Goal: Task Accomplishment & Management: Use online tool/utility

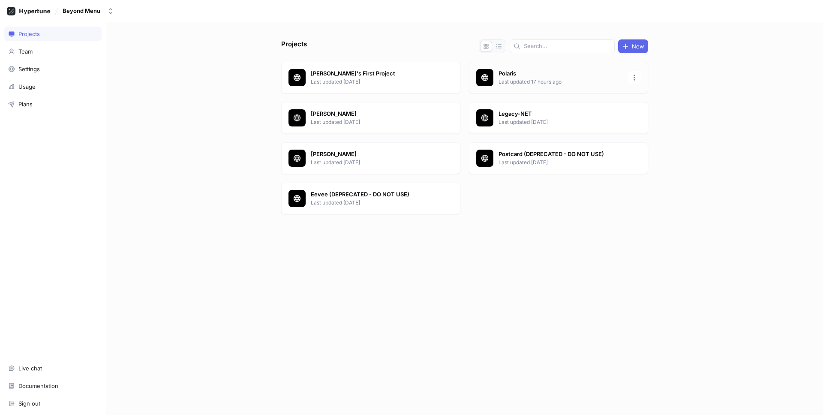
drag, startPoint x: 560, startPoint y: 96, endPoint x: 562, endPoint y: 92, distance: 4.6
click at [560, 96] on div "[PERSON_NAME]'s First Project Last updated [DATE] Polaris Last updated 17 hours…" at bounding box center [464, 140] width 367 height 156
click at [561, 90] on div "Polaris Last updated 17 hours ago" at bounding box center [558, 78] width 179 height 32
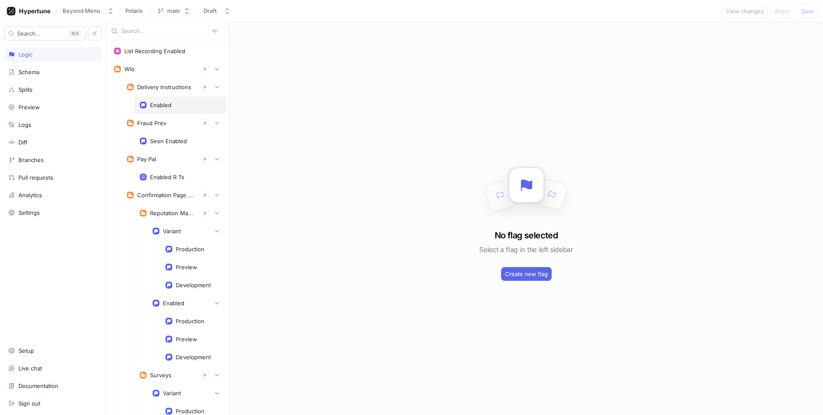
click at [181, 105] on div "Enabled" at bounding box center [180, 105] width 81 height 7
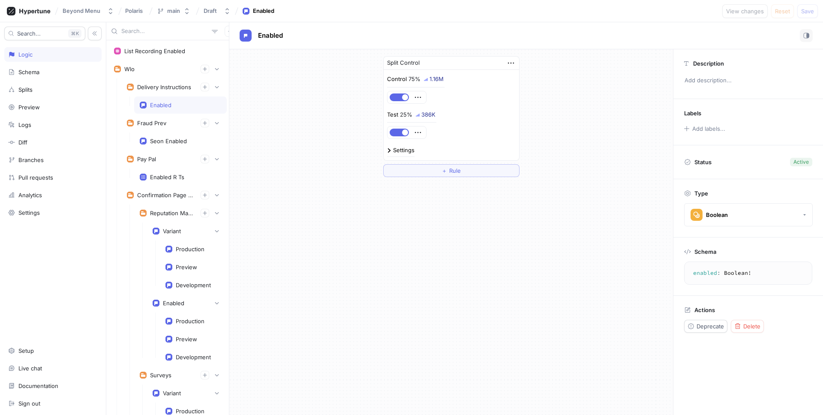
click at [405, 80] on p "Control" at bounding box center [397, 79] width 20 height 9
copy p "Control"
click at [44, 93] on div "Splits" at bounding box center [52, 89] width 97 height 15
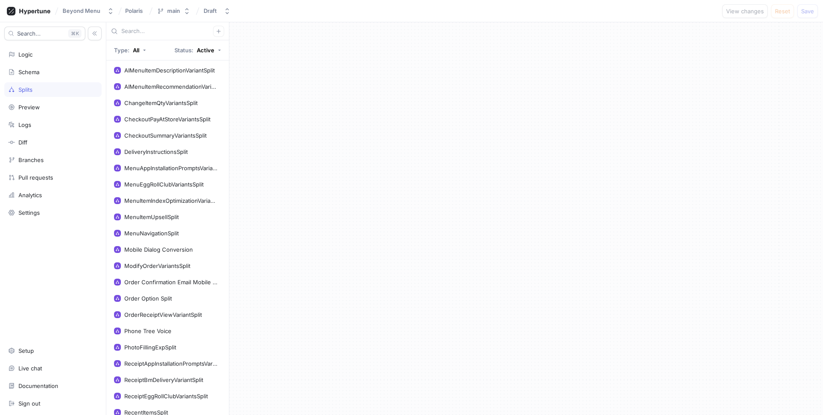
click at [152, 33] on input "text" at bounding box center [167, 31] width 92 height 9
paste input "Control"
type input "Control"
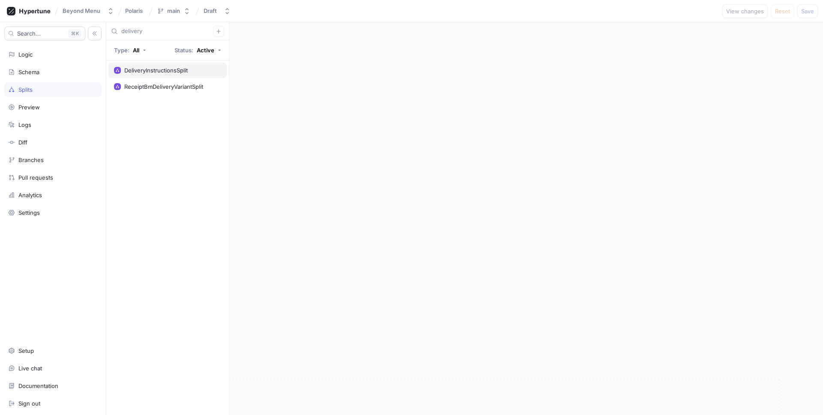
type input "delivery"
click at [163, 70] on div "DeliveryInstructionsSplit" at bounding box center [155, 70] width 63 height 7
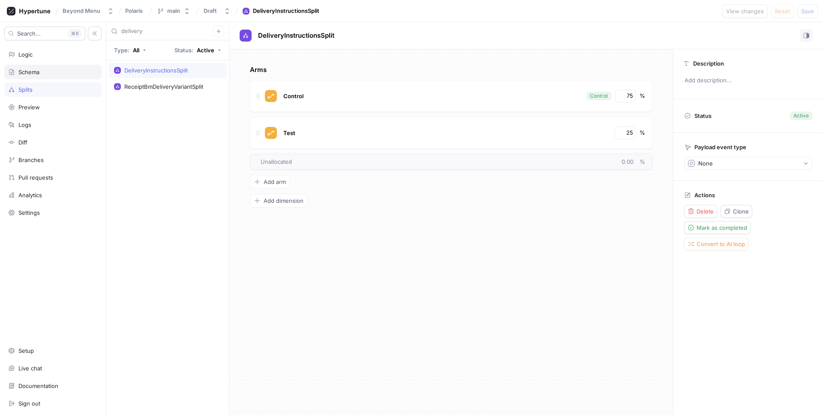
click at [33, 73] on div "Schema" at bounding box center [28, 72] width 21 height 7
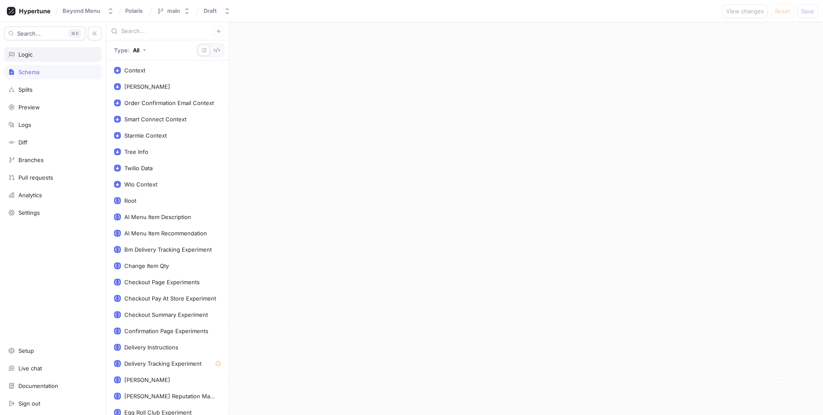
click at [56, 59] on div "Logic" at bounding box center [52, 54] width 97 height 15
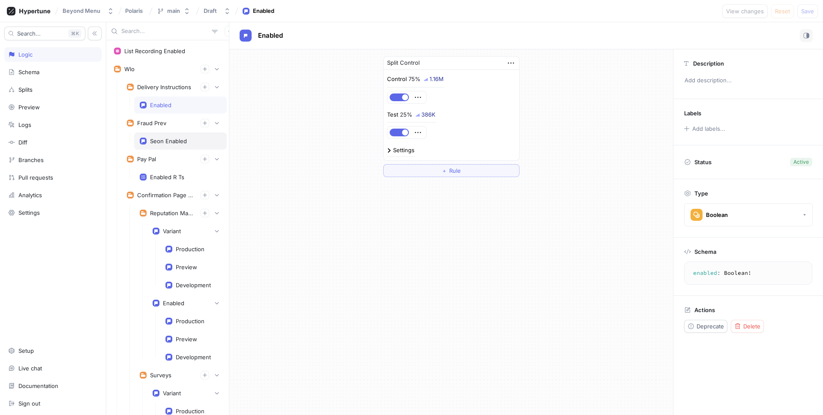
click at [191, 142] on div "Seon Enabled" at bounding box center [180, 141] width 81 height 7
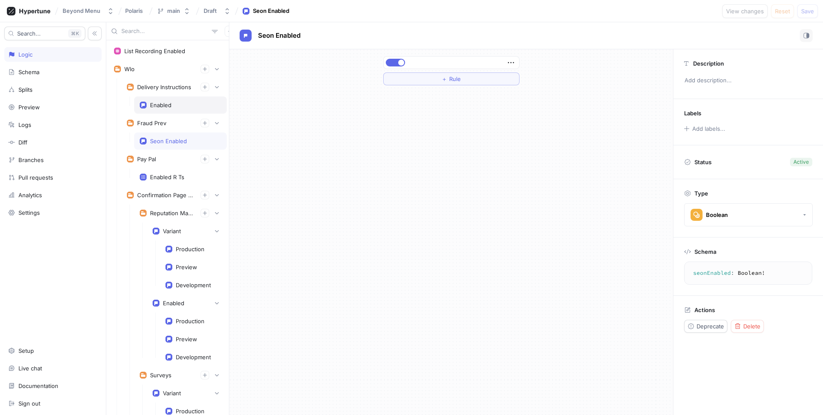
click at [174, 105] on div "Enabled" at bounding box center [180, 105] width 81 height 7
type textarea "enabled: Boolean!"
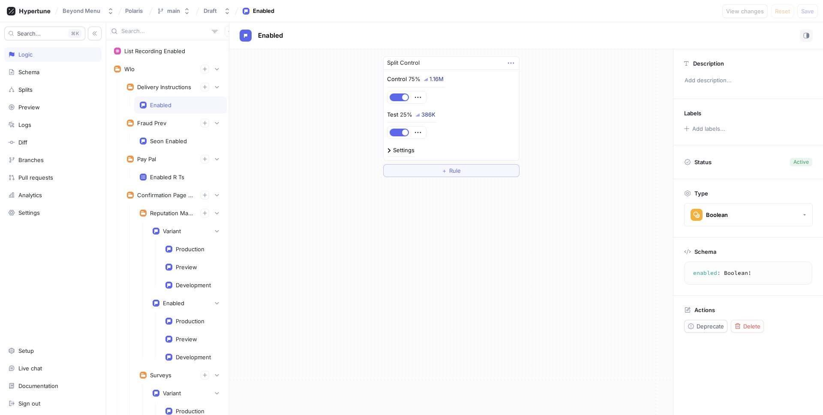
click at [512, 63] on icon "button" at bounding box center [510, 62] width 9 height 9
click at [545, 60] on div "Split Control Control 75% 1.16M Test 25% 386K Settings ＋ Rule" at bounding box center [451, 116] width 444 height 135
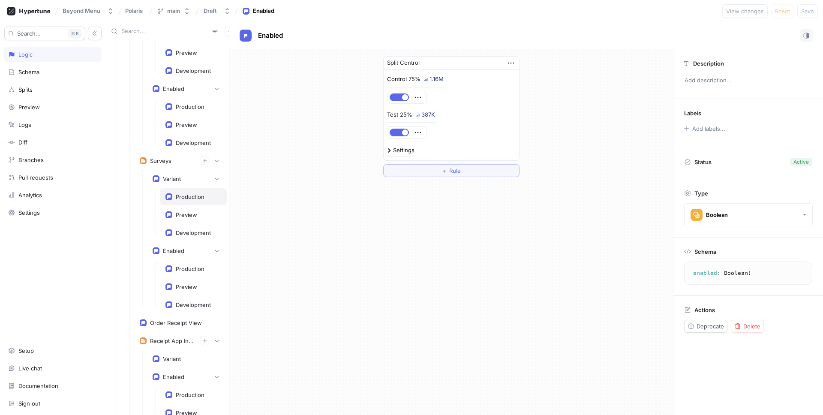
scroll to position [217, 0]
click at [208, 195] on div "Production" at bounding box center [194, 194] width 56 height 7
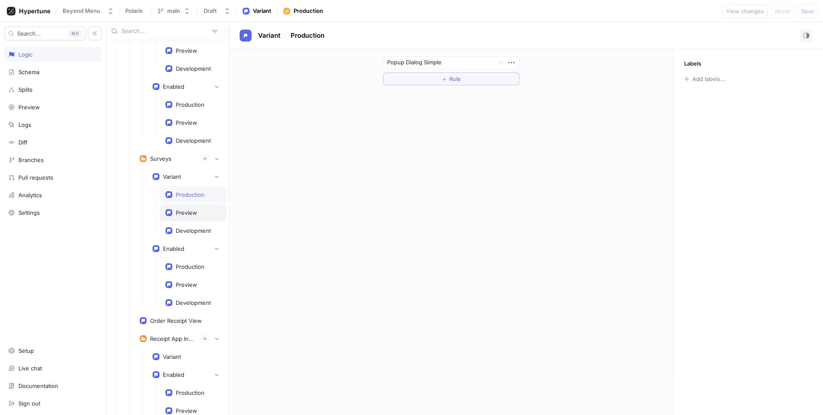
click at [199, 212] on div "Preview" at bounding box center [194, 212] width 56 height 7
click at [193, 229] on div "Development" at bounding box center [193, 230] width 35 height 7
click at [193, 194] on div "Production" at bounding box center [190, 194] width 29 height 7
click at [425, 62] on div at bounding box center [439, 63] width 104 height 10
click at [282, 76] on div "Popup Dialog Simple ＋ Rule" at bounding box center [451, 70] width 444 height 43
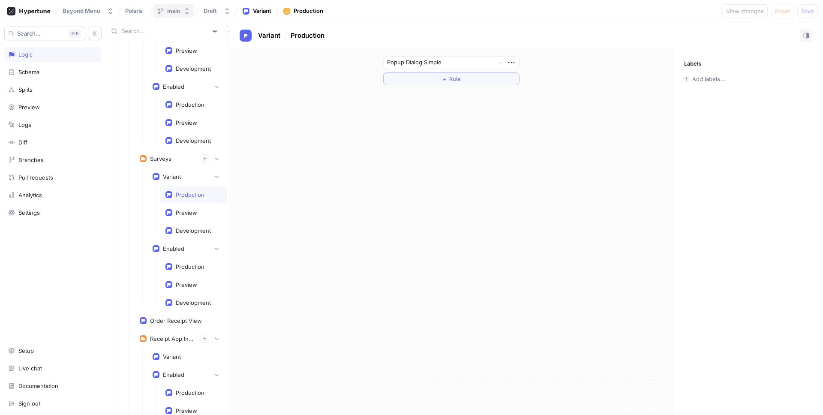
click at [187, 12] on icon "button" at bounding box center [187, 11] width 7 height 7
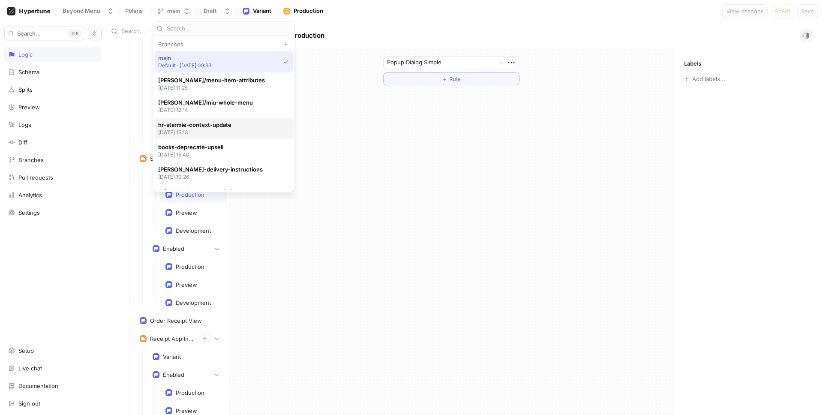
click at [197, 124] on span "hr-starmie-context-update" at bounding box center [194, 124] width 73 height 7
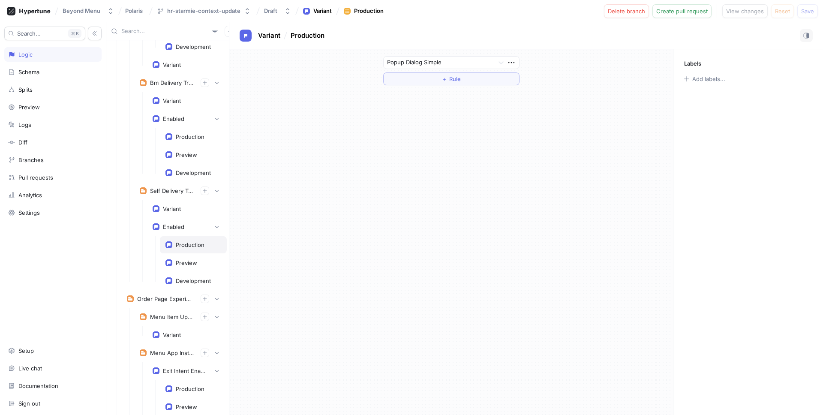
scroll to position [1004, 0]
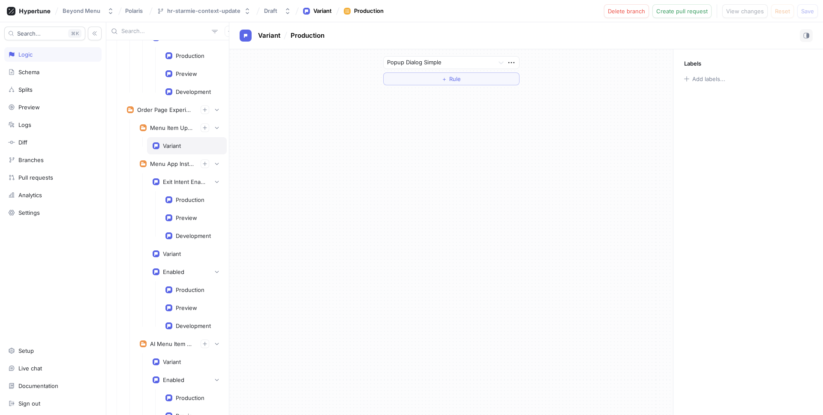
click at [179, 142] on div "Variant" at bounding box center [172, 145] width 18 height 7
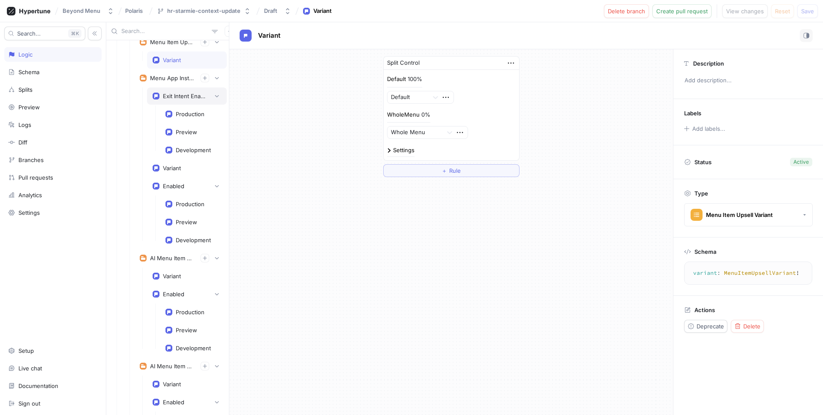
scroll to position [1182, 0]
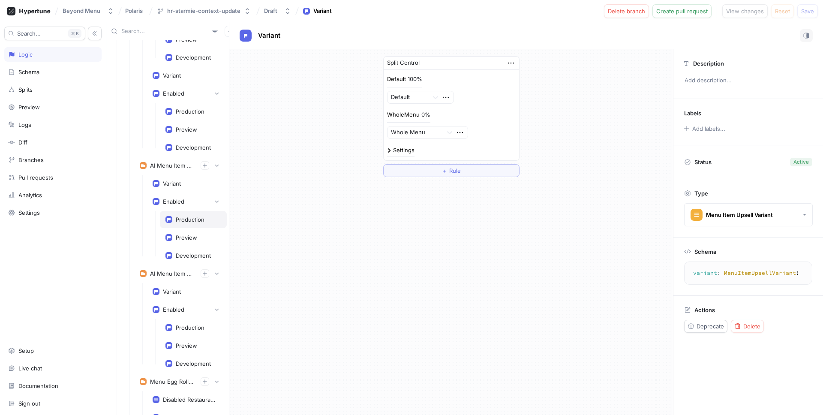
click at [180, 222] on div "Production" at bounding box center [190, 219] width 29 height 7
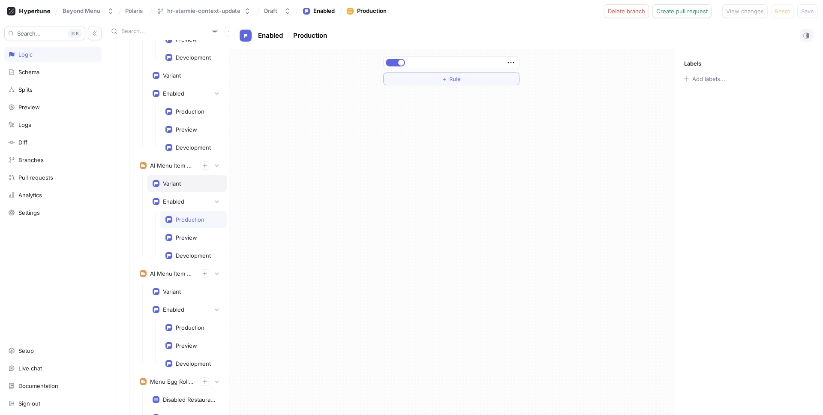
click at [173, 181] on div "Variant" at bounding box center [172, 183] width 18 height 7
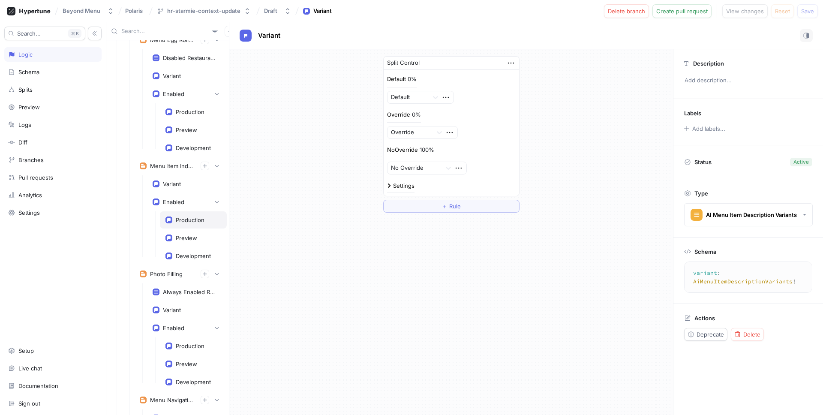
scroll to position [1560, 0]
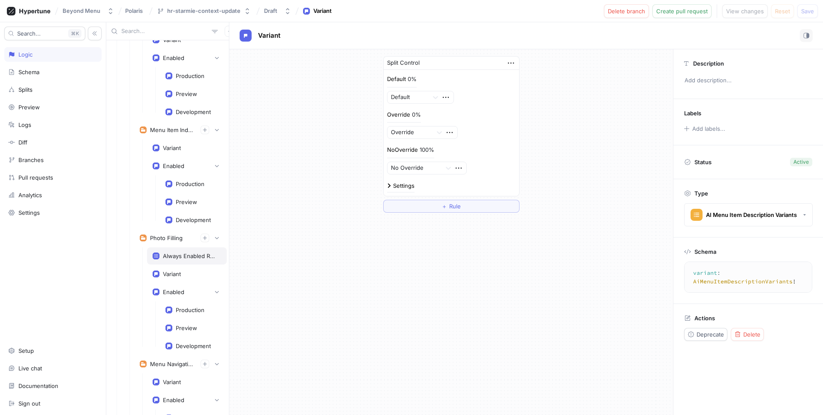
click at [187, 258] on div "Always Enabled Restaurant Ids" at bounding box center [190, 256] width 55 height 7
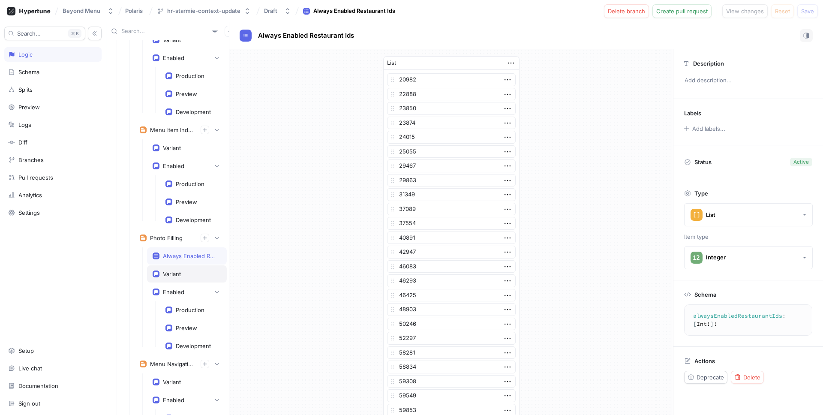
click at [192, 277] on div "Variant" at bounding box center [187, 274] width 69 height 7
type textarea "variant: PhotoFillingVariants!"
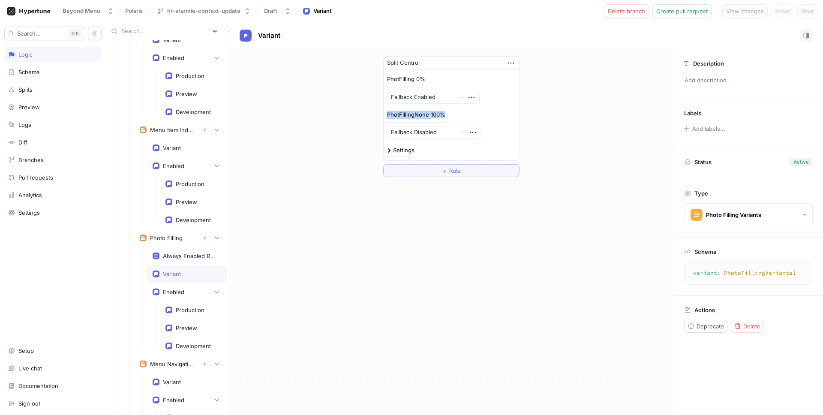
drag, startPoint x: 446, startPoint y: 116, endPoint x: 384, endPoint y: 115, distance: 62.2
click at [384, 115] on div "PhotFilling 0% Fallback Enabled PhotFillingNone 100% Fallback Disabled Settings" at bounding box center [452, 115] width 136 height 90
click at [398, 115] on p "PhotFillingNone" at bounding box center [408, 115] width 42 height 9
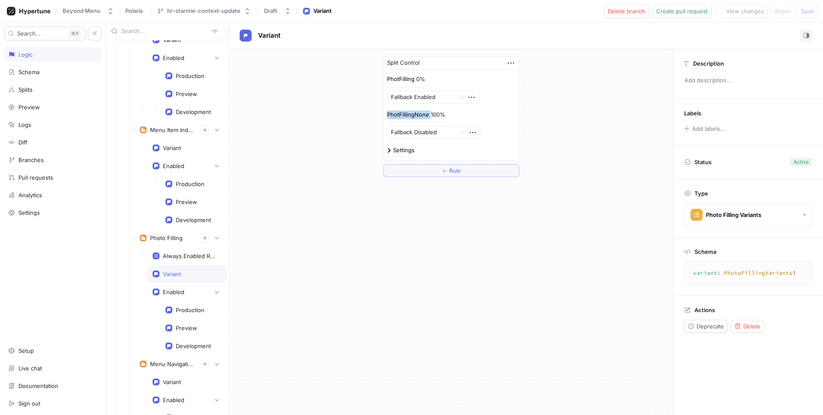
click at [398, 115] on p "PhotFillingNone" at bounding box center [408, 115] width 42 height 9
click at [314, 135] on div "Split Control PhotFilling 0% Fallback Enabled PhotFillingNone 100% 66 Fallback …" at bounding box center [451, 116] width 444 height 135
click at [187, 312] on div "Production" at bounding box center [190, 310] width 29 height 7
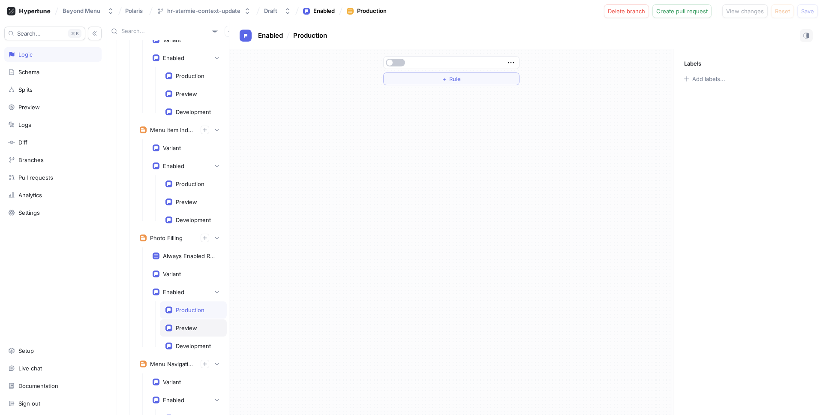
click at [190, 327] on div "Preview" at bounding box center [186, 328] width 21 height 7
click at [186, 341] on div "Development" at bounding box center [193, 346] width 67 height 17
click at [195, 312] on div "Production" at bounding box center [190, 310] width 29 height 7
click at [190, 280] on div "Variant" at bounding box center [187, 273] width 80 height 17
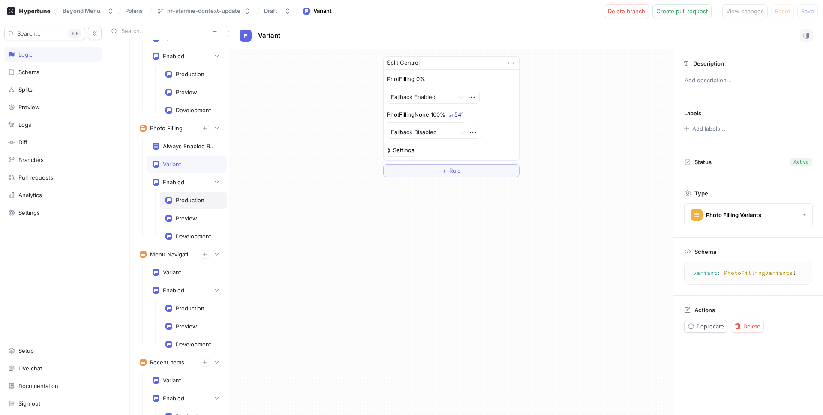
scroll to position [1670, 0]
click at [184, 160] on div "Variant" at bounding box center [187, 163] width 69 height 7
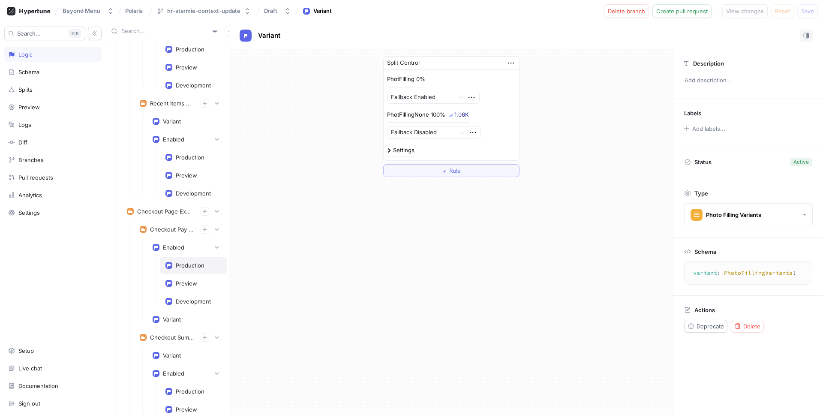
scroll to position [1939, 0]
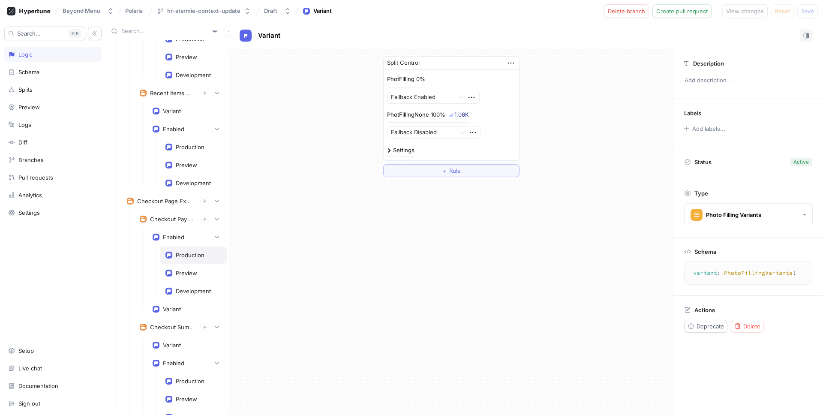
click at [197, 255] on div "Production" at bounding box center [190, 255] width 29 height 7
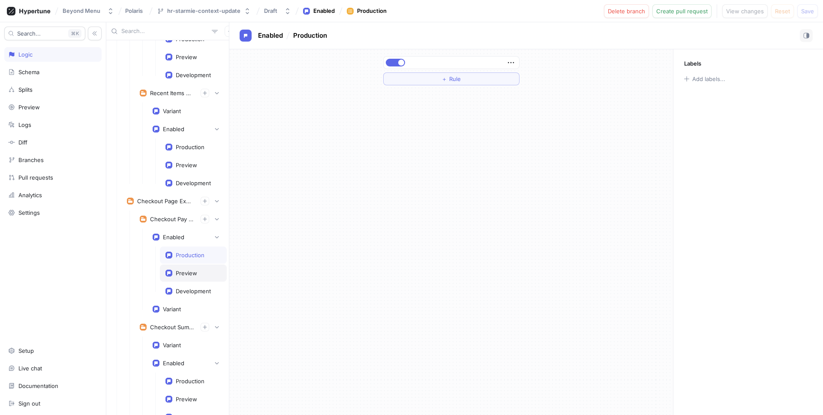
click at [196, 271] on div "Preview" at bounding box center [186, 273] width 21 height 7
click at [193, 292] on div "Development" at bounding box center [193, 291] width 35 height 7
